Goal: Find specific page/section: Find specific page/section

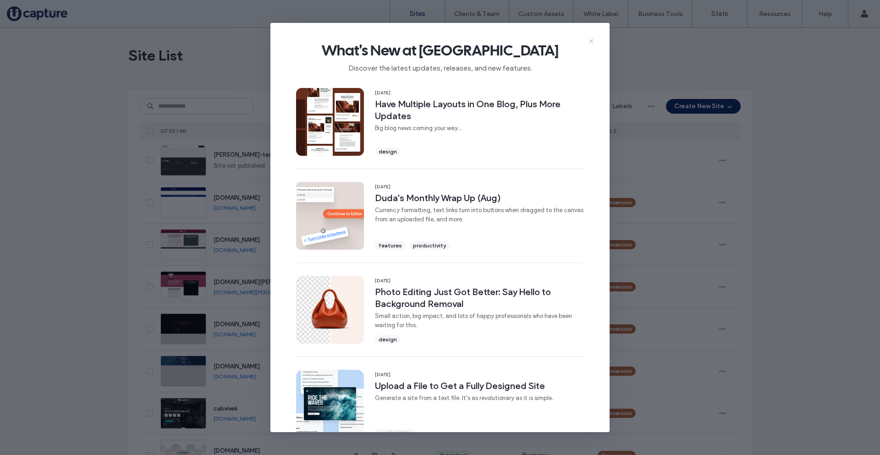
click at [592, 40] on use at bounding box center [591, 41] width 4 height 4
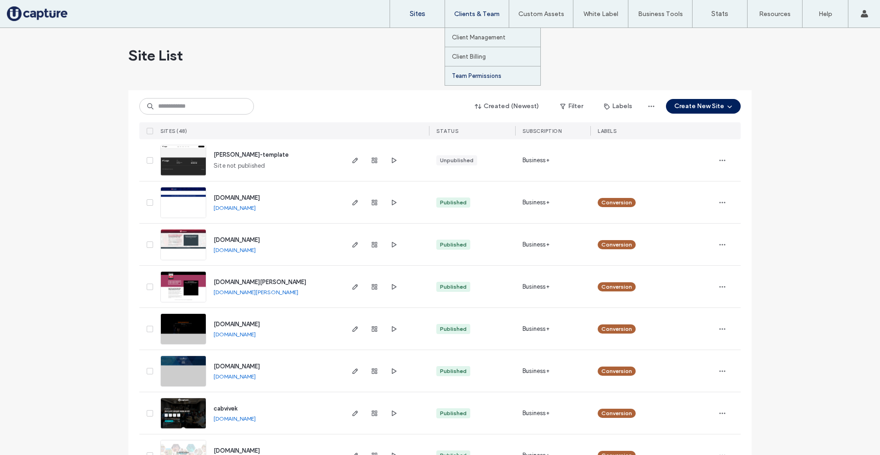
click at [457, 72] on link "Team Permissions" at bounding box center [496, 75] width 88 height 19
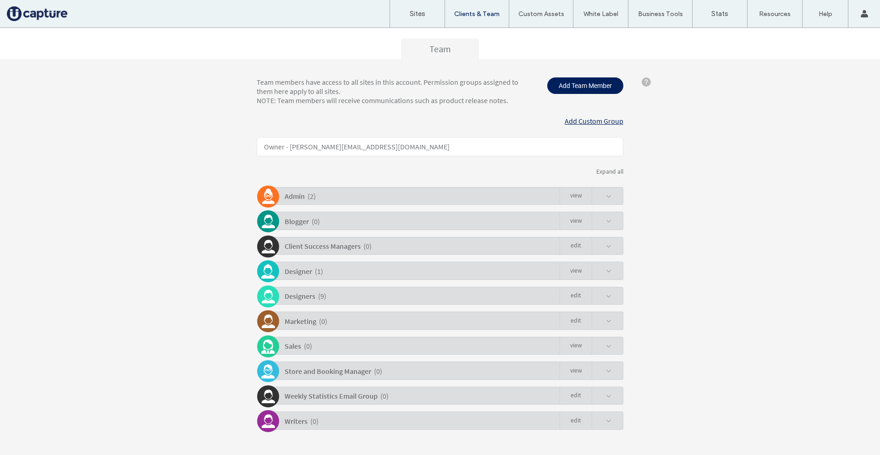
scroll to position [92, 0]
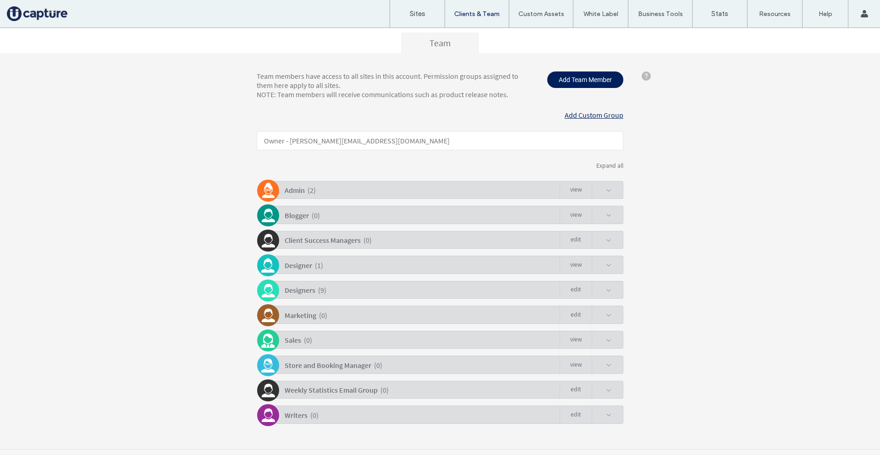
click at [606, 189] on span at bounding box center [608, 190] width 5 height 5
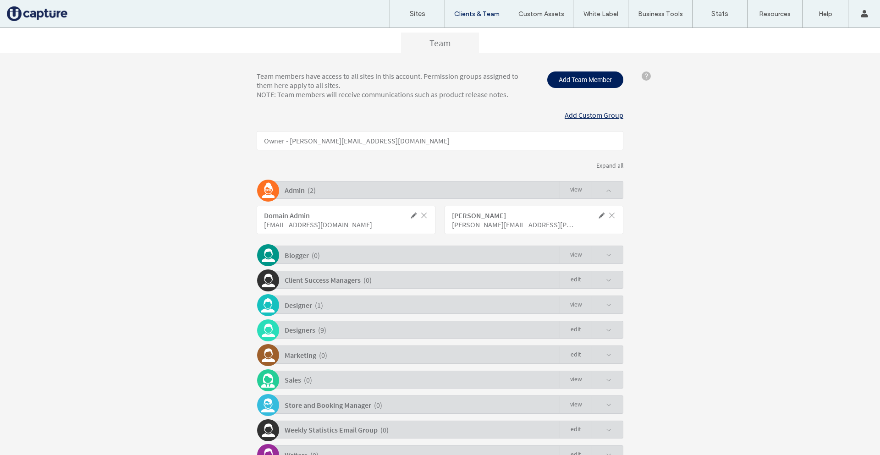
click at [610, 305] on div "Designer ( 1 ) view" at bounding box center [442, 304] width 362 height 18
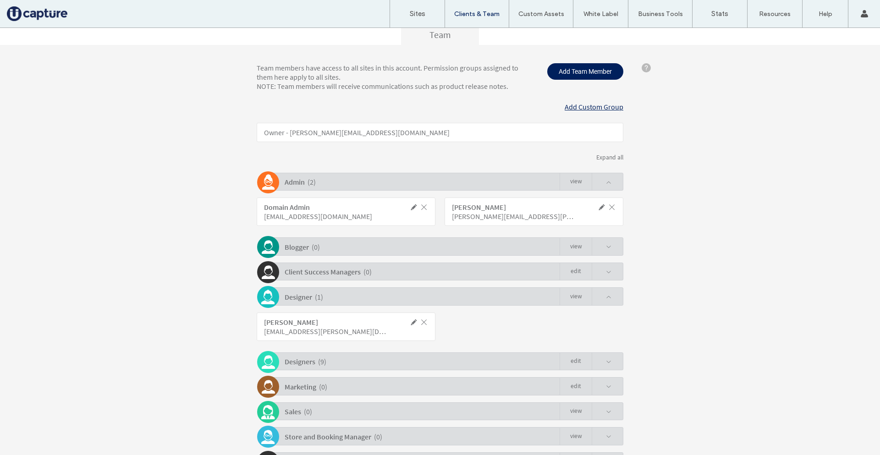
scroll to position [93, 0]
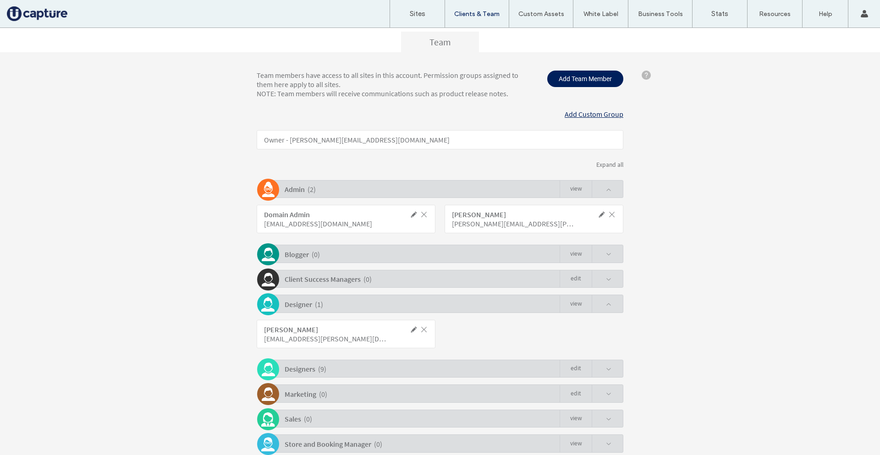
click at [297, 223] on div "[EMAIL_ADDRESS][DOMAIN_NAME]" at bounding box center [325, 223] width 123 height 9
copy div "[EMAIL_ADDRESS][DOMAIN_NAME]"
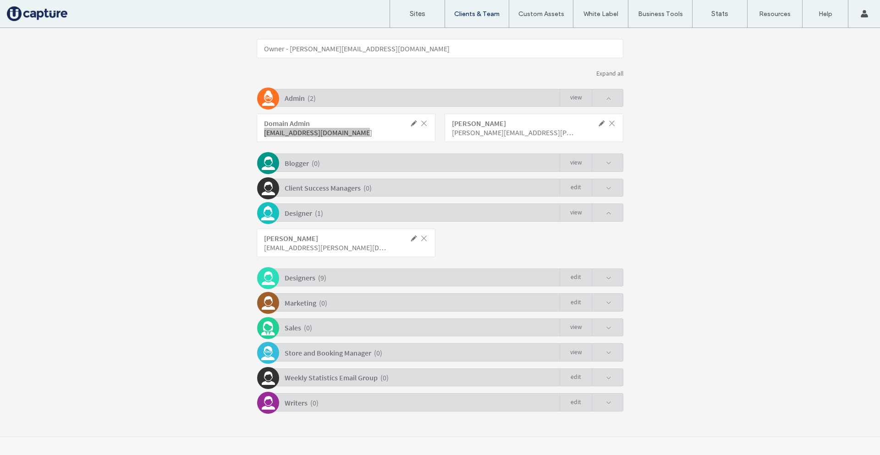
scroll to position [184, 0]
click at [618, 277] on div "Designers ( 9 ) Edit" at bounding box center [442, 277] width 362 height 18
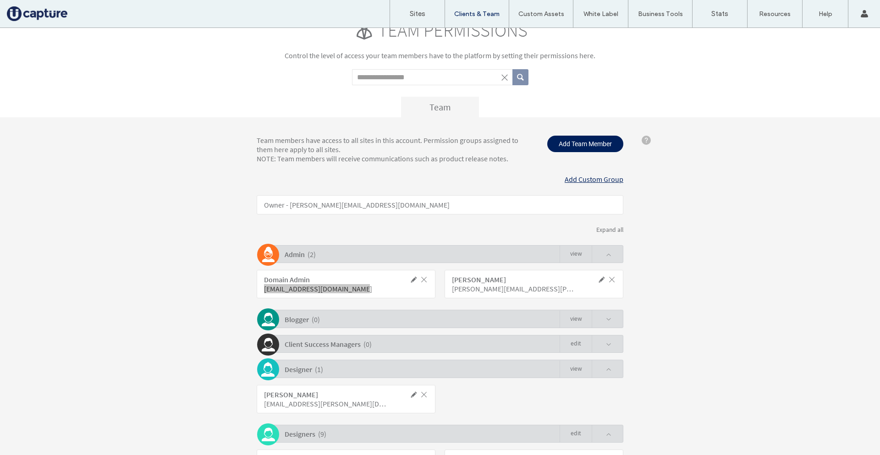
scroll to position [0, 0]
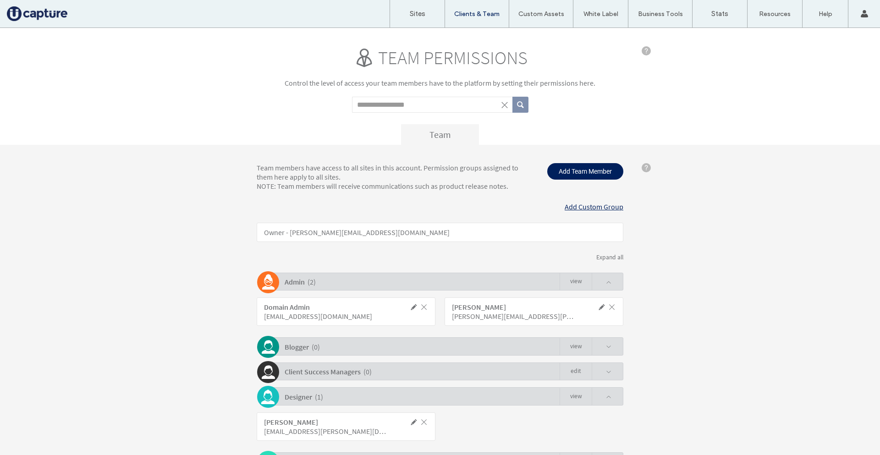
drag, startPoint x: 421, startPoint y: 96, endPoint x: 435, endPoint y: 98, distance: 14.4
click at [421, 96] on div "Team permissions Control the level of access your team members have to the plat…" at bounding box center [440, 95] width 367 height 98
paste input "**********"
type input "**********"
click at [512, 97] on button "submit" at bounding box center [520, 105] width 16 height 16
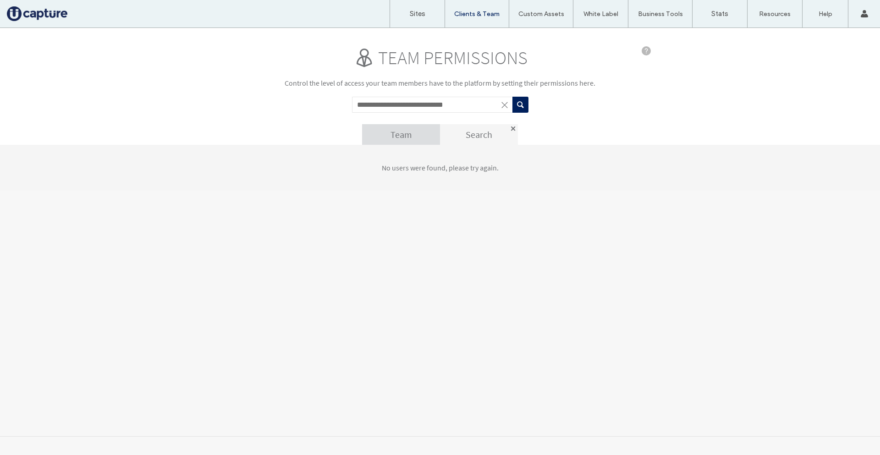
drag, startPoint x: 531, startPoint y: 190, endPoint x: 531, endPoint y: 185, distance: 5.1
click at [531, 190] on div "No users were found, please try again." at bounding box center [440, 168] width 880 height 46
